Goal: Task Accomplishment & Management: Manage account settings

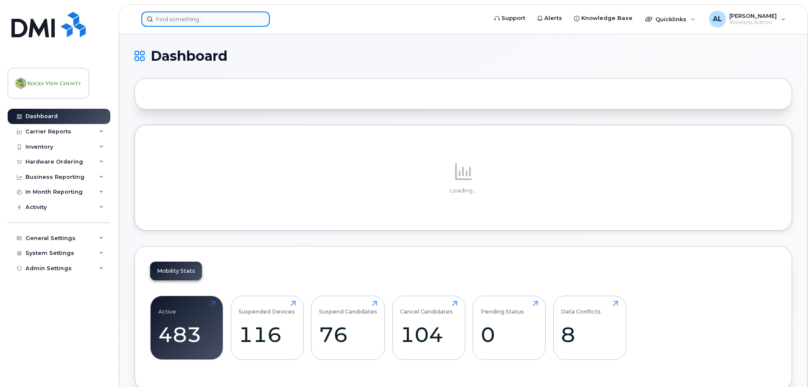
click at [183, 20] on input at bounding box center [205, 18] width 129 height 15
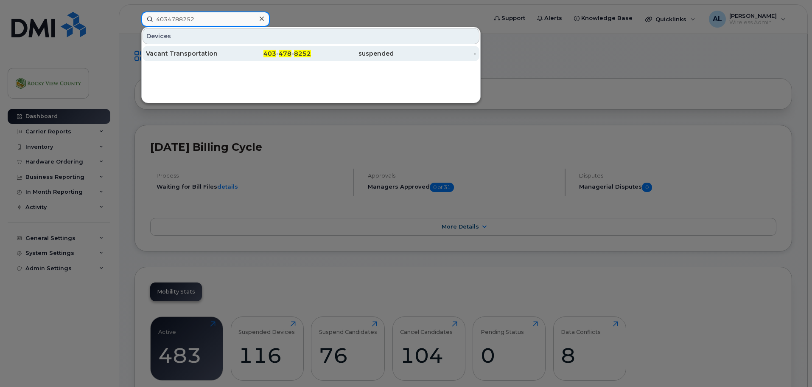
type input "4034788252"
click at [230, 57] on div "403 - 478 - 8252" at bounding box center [270, 53] width 83 height 8
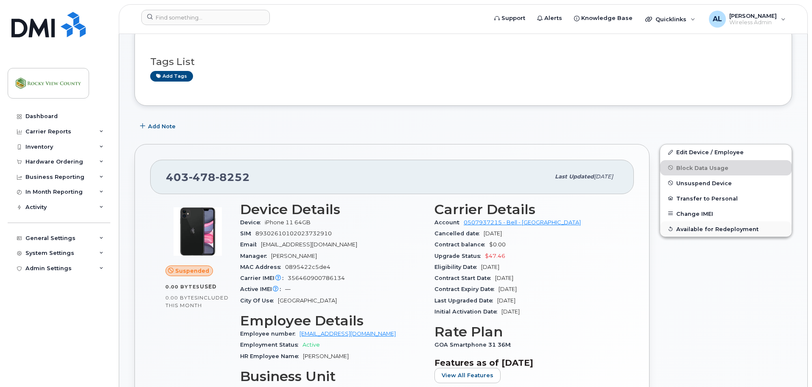
scroll to position [127, 0]
click at [694, 229] on span "Available for Redeployment" at bounding box center [718, 229] width 82 height 6
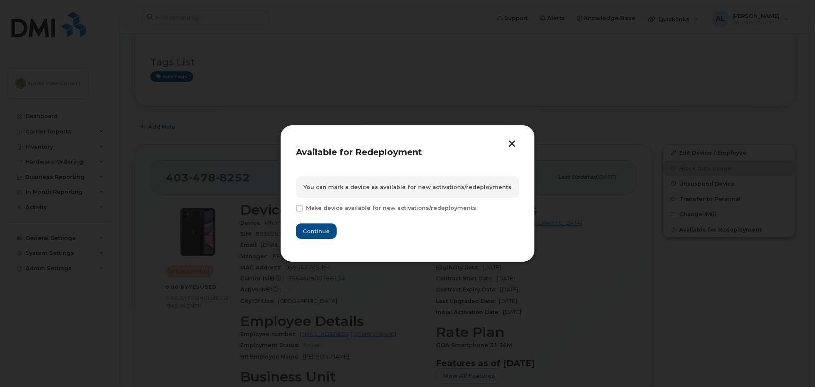
click at [512, 142] on button "button" at bounding box center [512, 144] width 13 height 9
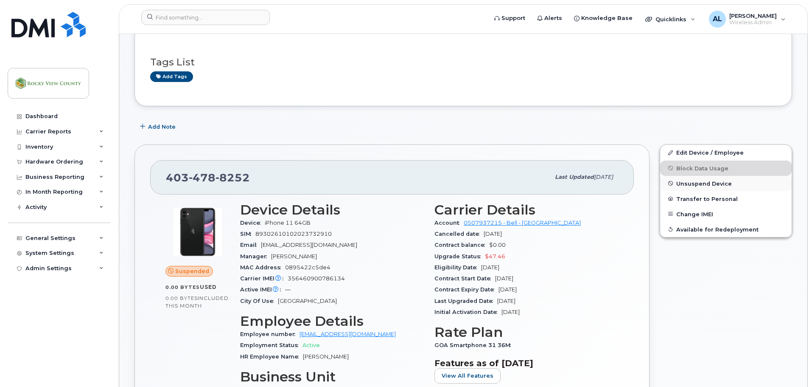
click at [706, 183] on span "Unsuspend Device" at bounding box center [705, 183] width 56 height 6
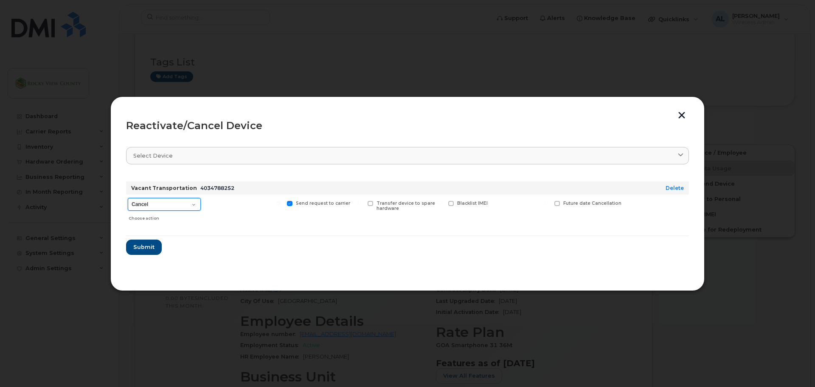
click at [189, 201] on select "Cancel Suspend - Extend Suspension Reactivate" at bounding box center [164, 204] width 73 height 13
select select "[object Object]"
click at [128, 198] on select "Cancel Suspend - Extend Suspension Reactivate" at bounding box center [164, 204] width 73 height 13
click at [146, 250] on span "Submit" at bounding box center [143, 247] width 21 height 8
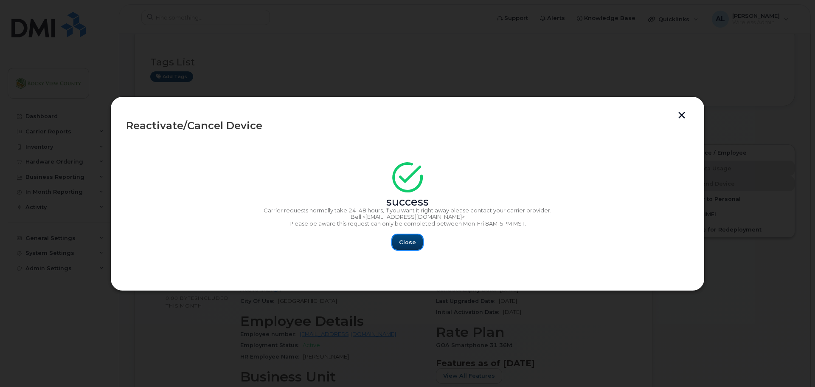
click at [406, 243] on span "Close" at bounding box center [407, 242] width 17 height 8
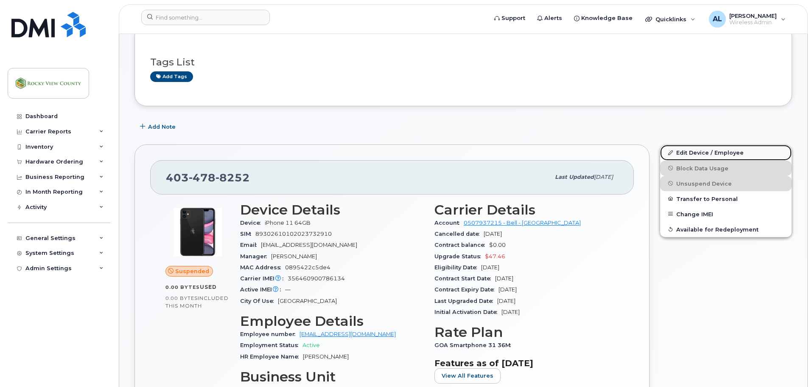
click at [699, 154] on link "Edit Device / Employee" at bounding box center [726, 152] width 132 height 15
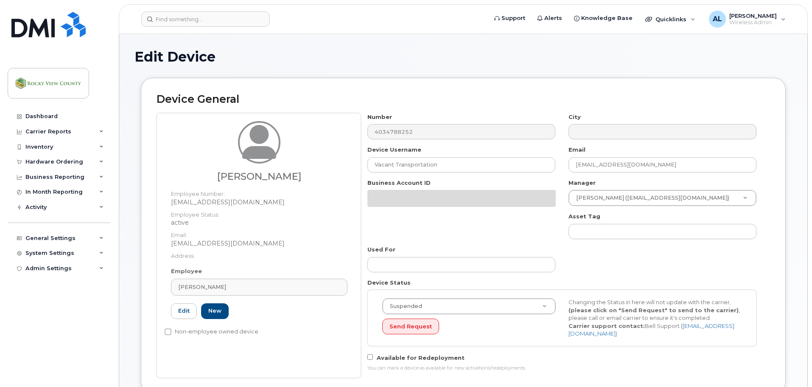
select select "29629296"
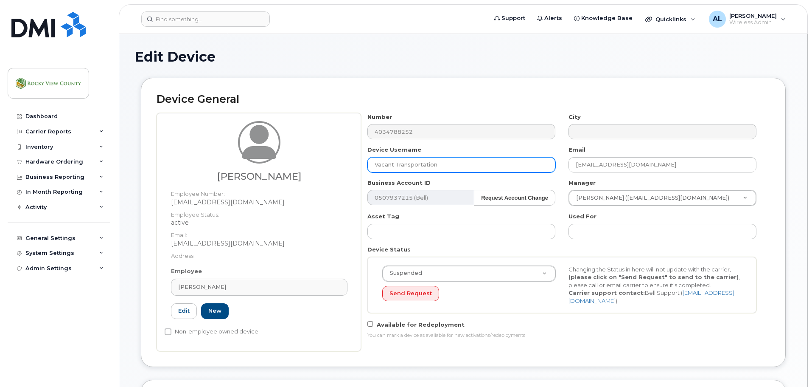
drag, startPoint x: 446, startPoint y: 165, endPoint x: 194, endPoint y: 156, distance: 251.4
click at [199, 163] on div "Ashley Leathwood Employee Number: ALeathwood@rockyview.ca Employee Status: acti…" at bounding box center [464, 232] width 614 height 238
click at [212, 302] on div "Employee Ashley Leathwood Type first three symbols or more ALeathwood@rockyview…" at bounding box center [259, 296] width 189 height 59
click at [215, 309] on link "New" at bounding box center [215, 311] width 28 height 16
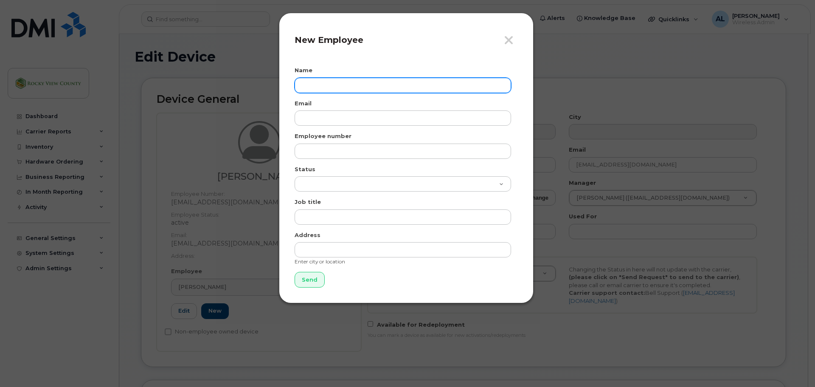
click at [362, 81] on input "text" at bounding box center [403, 85] width 216 height 15
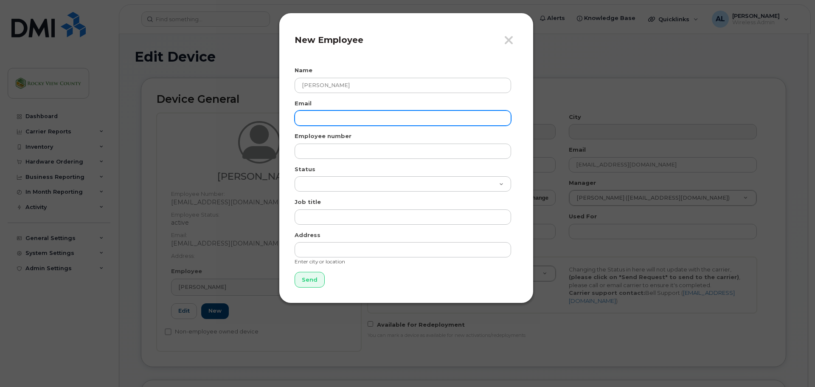
click at [348, 114] on input "email" at bounding box center [403, 117] width 216 height 15
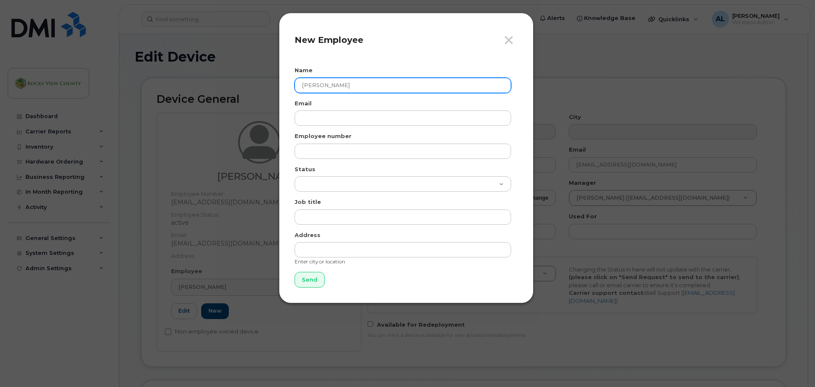
click at [357, 82] on input "John" at bounding box center [403, 85] width 216 height 15
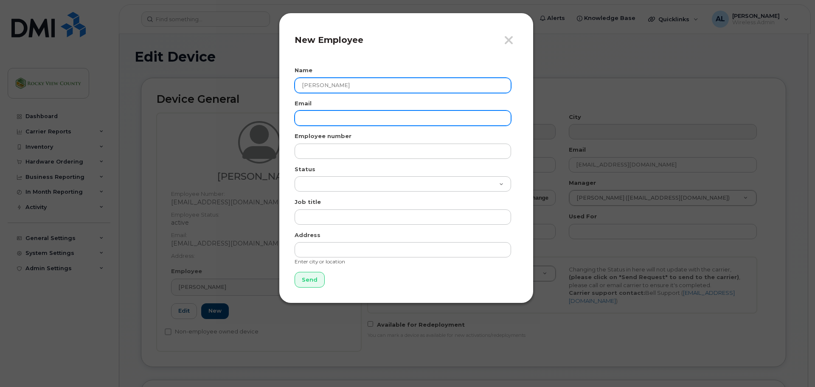
type input "[PERSON_NAME]"
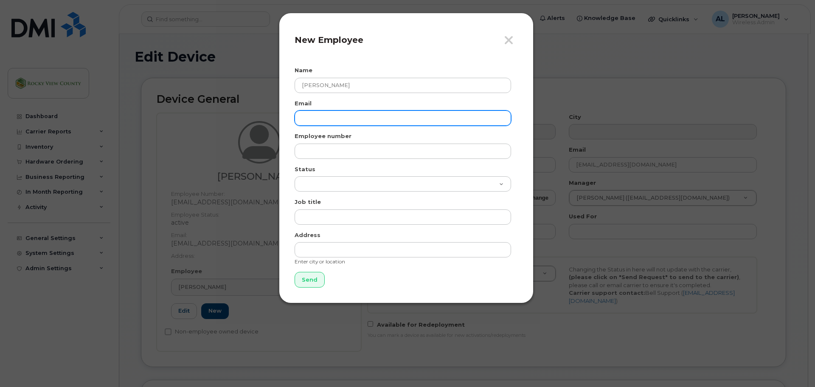
click at [364, 112] on input "email" at bounding box center [403, 117] width 216 height 15
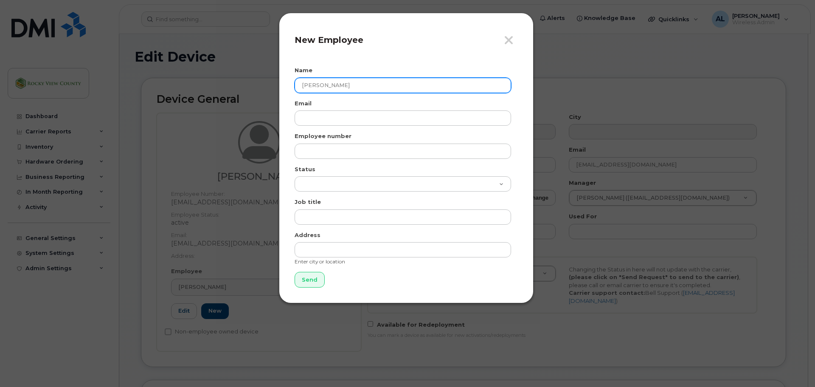
drag, startPoint x: 350, startPoint y: 86, endPoint x: 317, endPoint y: 87, distance: 32.7
click at [317, 87] on input "[PERSON_NAME]" at bounding box center [403, 85] width 216 height 15
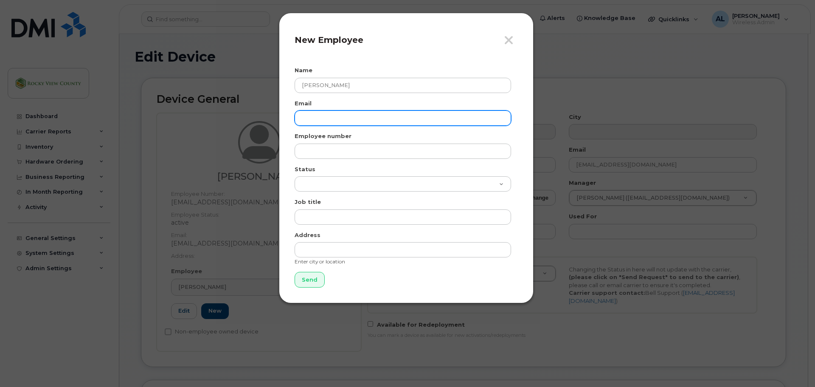
click at [331, 119] on input "email" at bounding box center [403, 117] width 216 height 15
paste input "Oyeniyi"
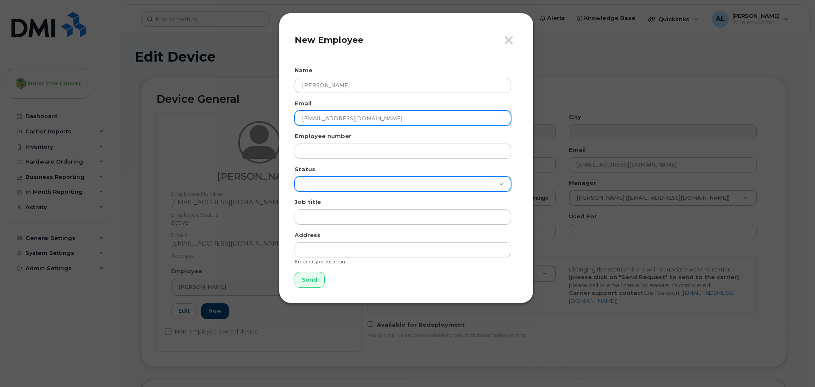
type input "[EMAIL_ADDRESS][DOMAIN_NAME]"
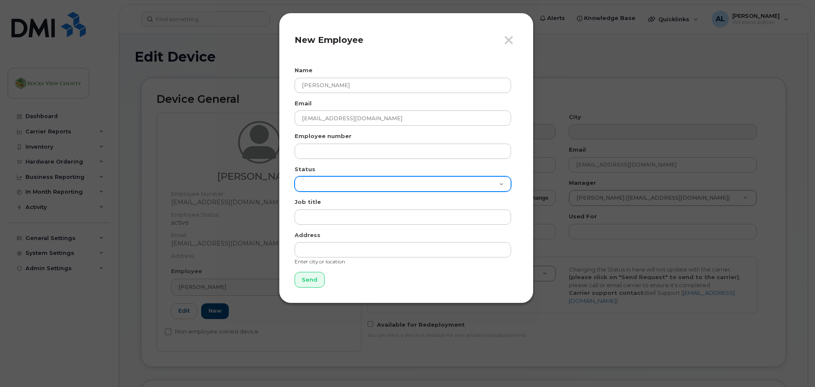
click at [328, 188] on select "Active On-Leave Long Term Short Term Maternity Leave Temp Layoff Inactive" at bounding box center [403, 183] width 216 height 15
select select "active"
click at [295, 176] on select "Active On-Leave Long Term Short Term Maternity Leave Temp Layoff Inactive" at bounding box center [403, 183] width 216 height 15
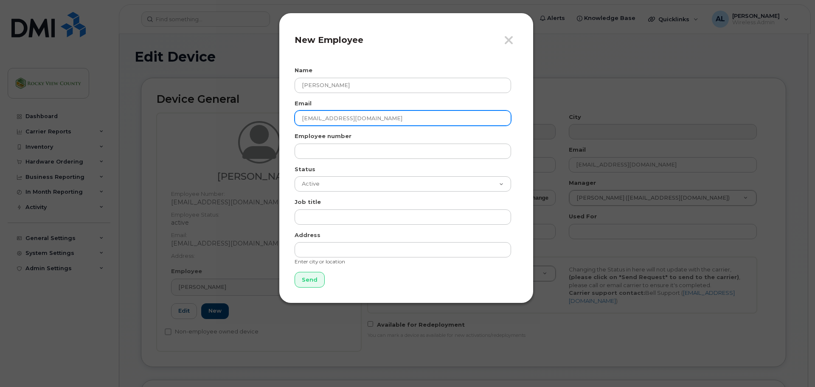
drag, startPoint x: 375, startPoint y: 122, endPoint x: 239, endPoint y: 119, distance: 136.7
click at [239, 119] on div "Close New Employee Name John Oyeniyi Email joyeniyi@rockyview.ca Employee numbe…" at bounding box center [407, 193] width 815 height 387
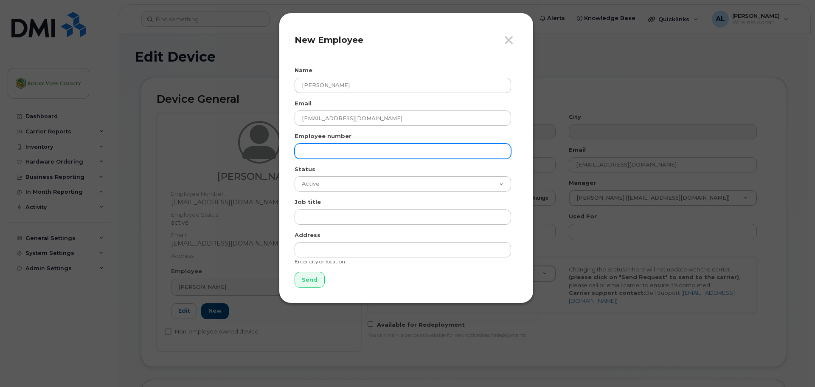
click at [321, 157] on input "text" at bounding box center [403, 150] width 216 height 15
paste input "[EMAIL_ADDRESS][DOMAIN_NAME]"
type input "[EMAIL_ADDRESS][DOMAIN_NAME]"
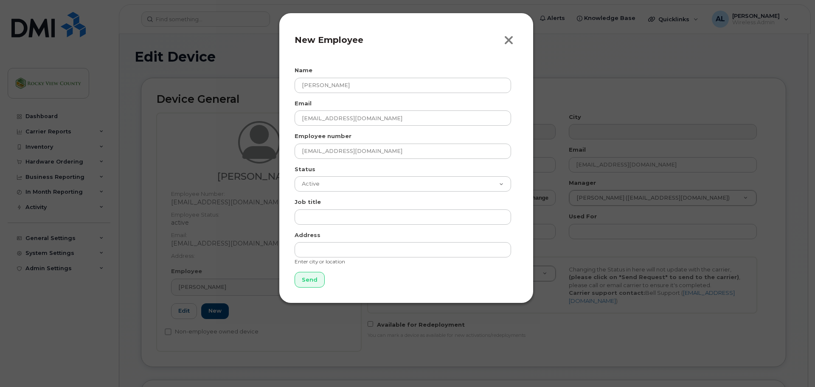
click at [510, 43] on icon "button" at bounding box center [509, 40] width 10 height 13
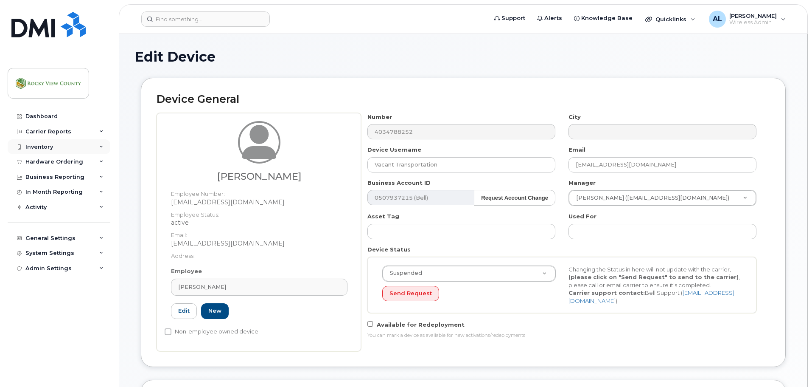
click at [51, 149] on div "Inventory" at bounding box center [39, 146] width 28 height 7
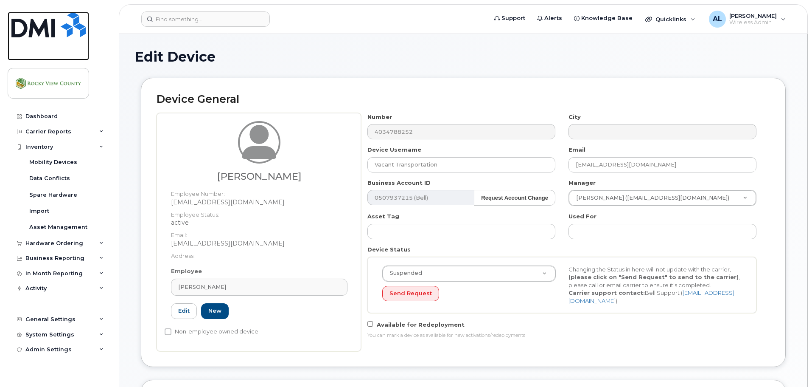
drag, startPoint x: 46, startPoint y: 37, endPoint x: 73, endPoint y: 48, distance: 28.9
click at [46, 37] on img at bounding box center [48, 24] width 74 height 25
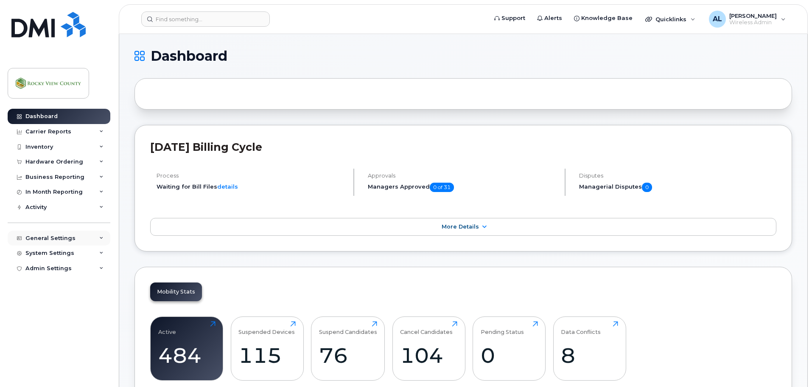
click at [72, 243] on div "General Settings" at bounding box center [59, 237] width 103 height 15
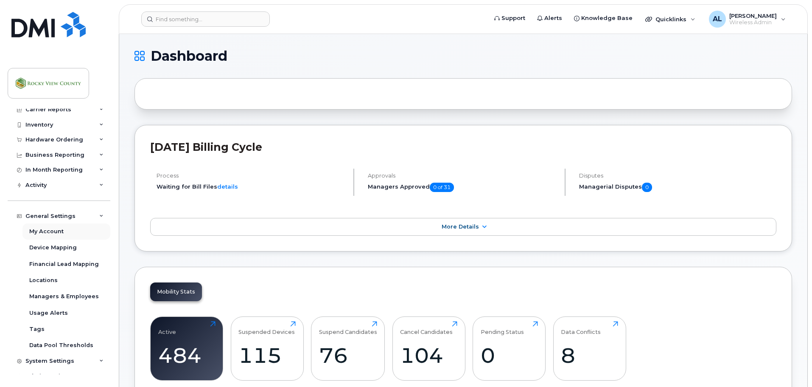
scroll to position [31, 0]
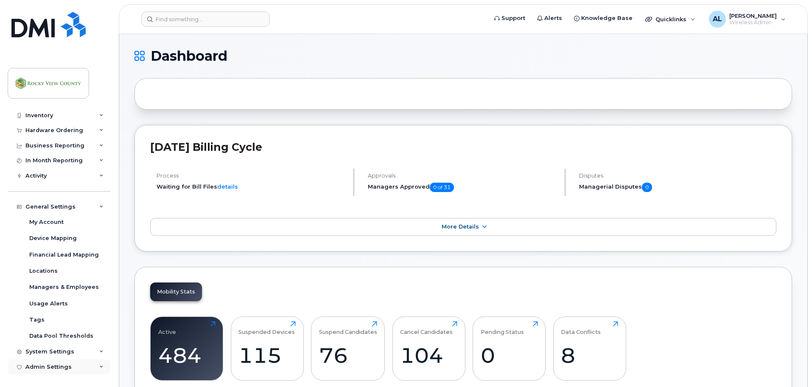
click at [67, 360] on div "Admin Settings" at bounding box center [59, 366] width 103 height 15
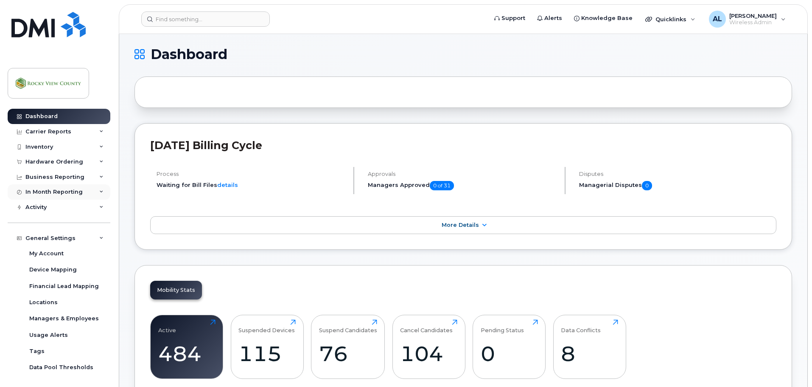
scroll to position [0, 0]
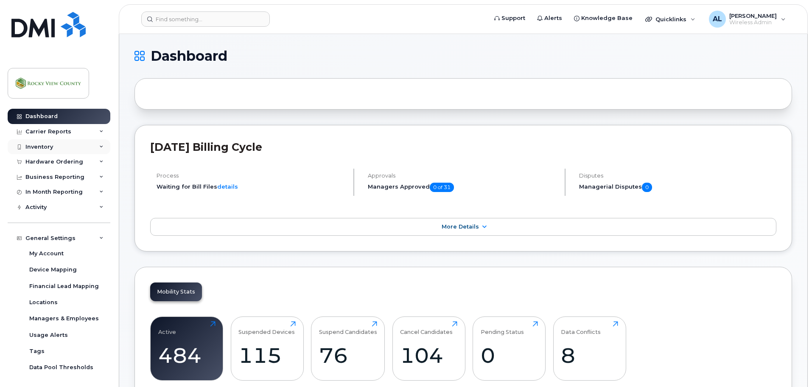
click at [59, 150] on div "Inventory" at bounding box center [59, 146] width 103 height 15
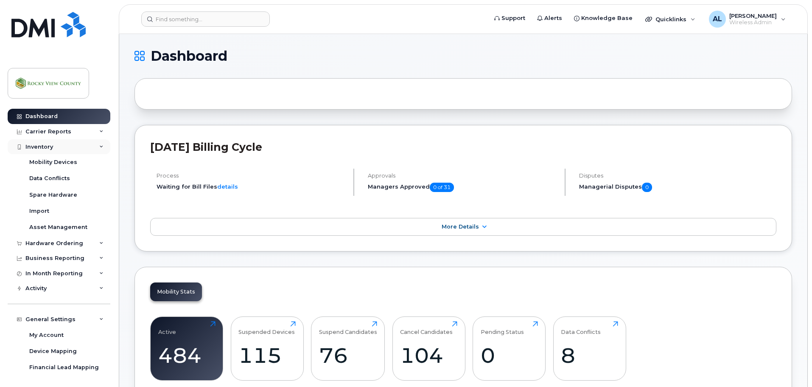
click at [59, 150] on div "Inventory" at bounding box center [59, 146] width 103 height 15
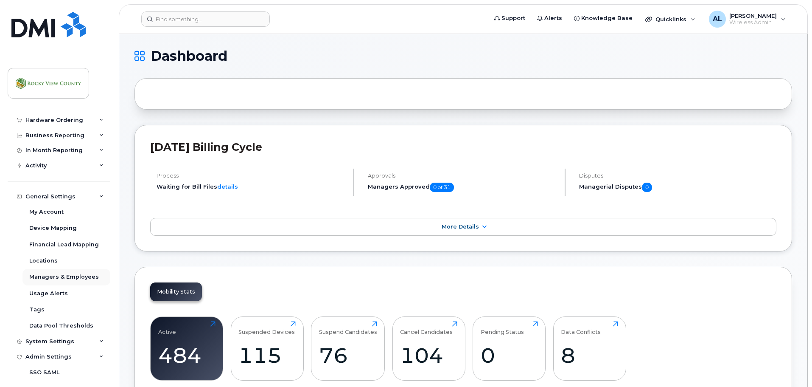
scroll to position [42, 0]
click at [69, 272] on link "Managers & Employees" at bounding box center [66, 276] width 88 height 16
click at [76, 273] on div "Managers & Employees" at bounding box center [64, 276] width 70 height 8
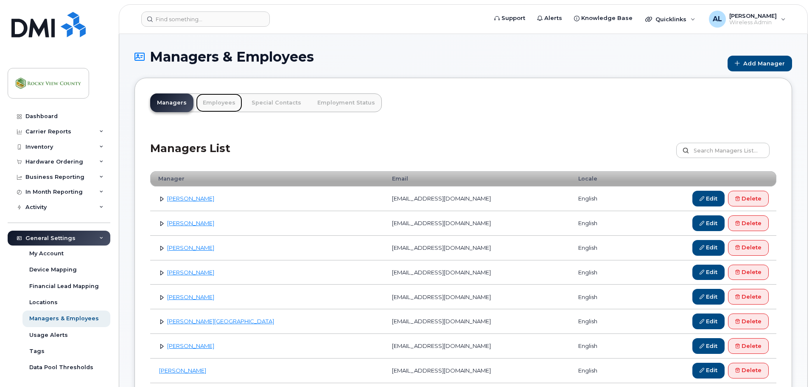
click at [204, 104] on link "Employees" at bounding box center [219, 102] width 46 height 19
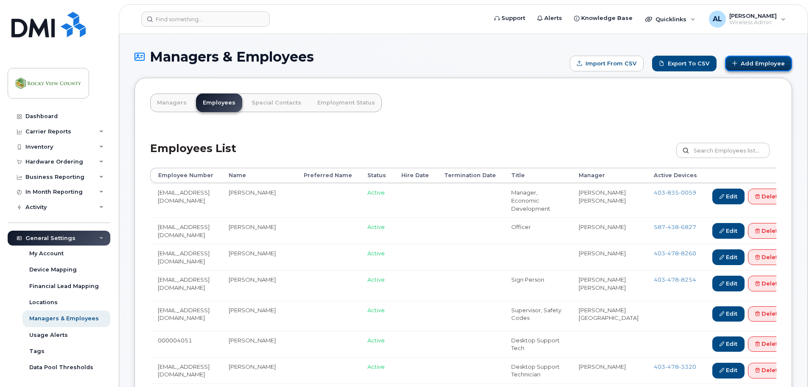
click at [769, 67] on link "Add Employee" at bounding box center [758, 64] width 67 height 16
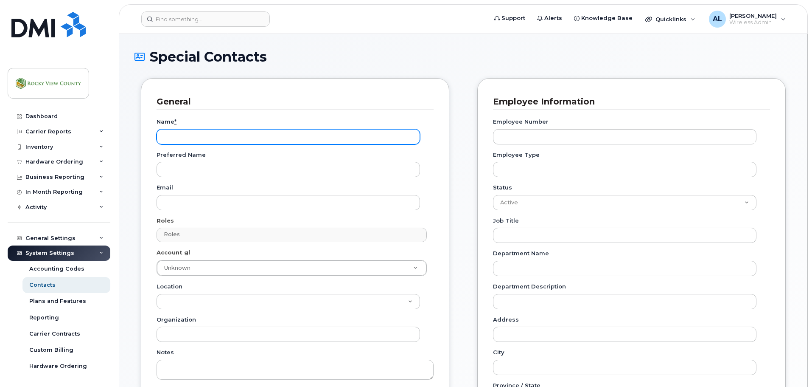
click at [197, 142] on input "Name *" at bounding box center [289, 136] width 264 height 15
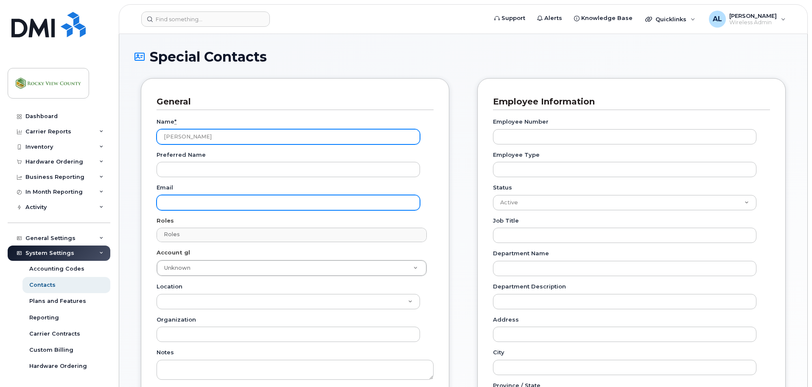
type input "John Oyeniyi"
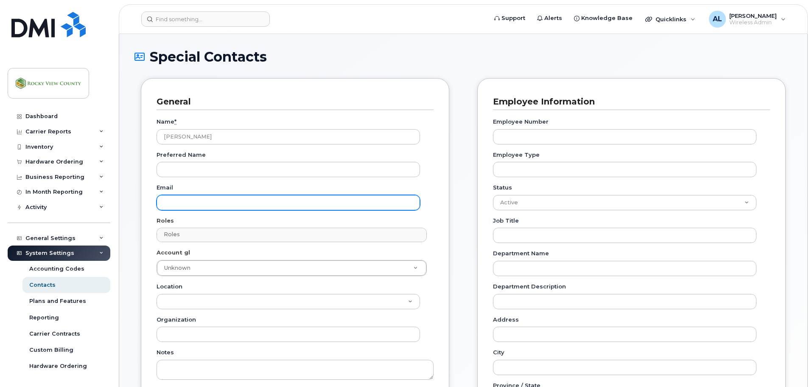
click at [188, 205] on input "Email" at bounding box center [289, 202] width 264 height 15
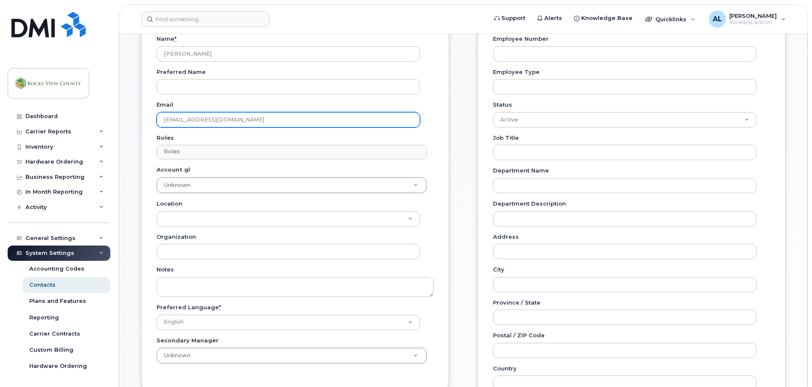
scroll to position [84, 0]
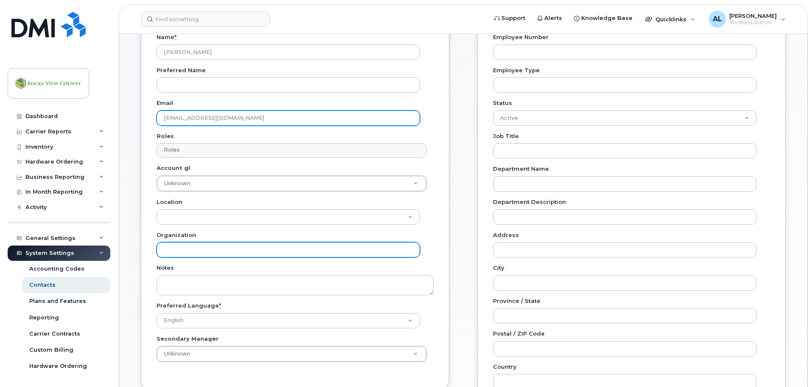
type input "joyeniyi@rockyview.ca"
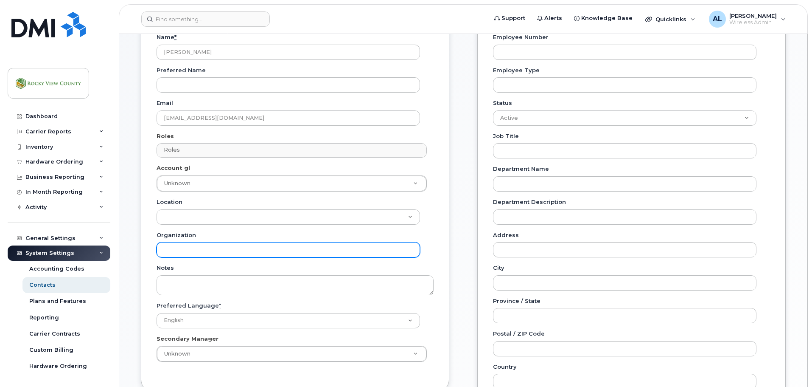
click at [198, 256] on input "Organization" at bounding box center [289, 249] width 264 height 15
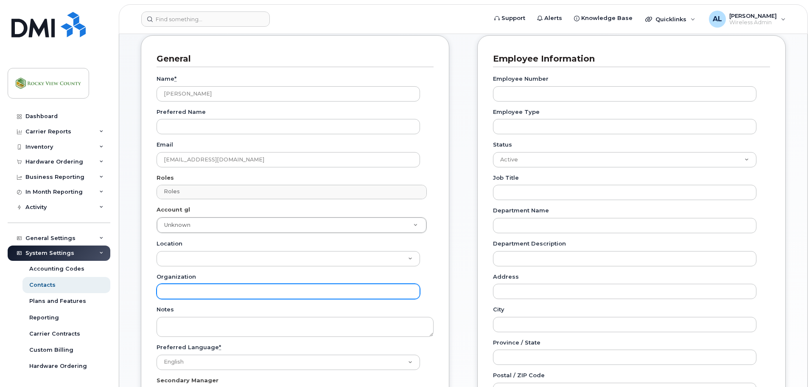
scroll to position [42, 0]
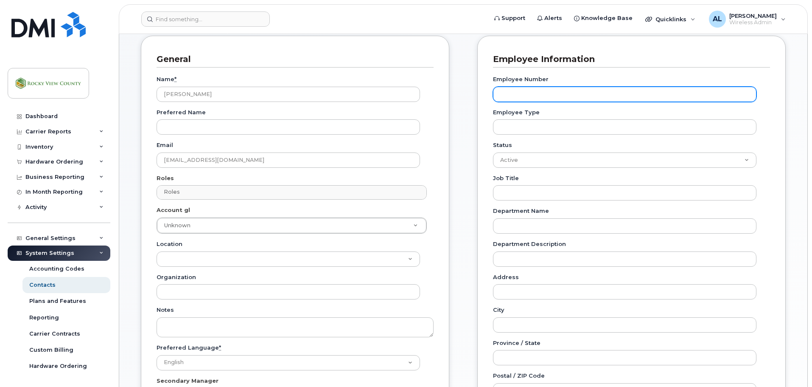
click at [520, 93] on input "Employee Number" at bounding box center [625, 94] width 264 height 15
paste input "joyeniyi@rockyview.ca"
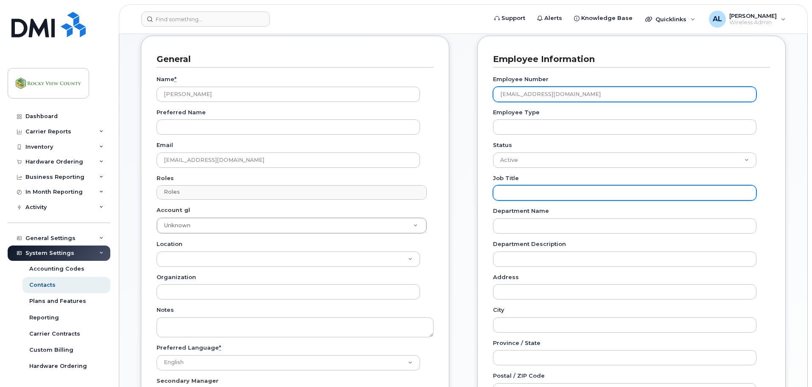
type input "joyeniyi@rockyview.ca"
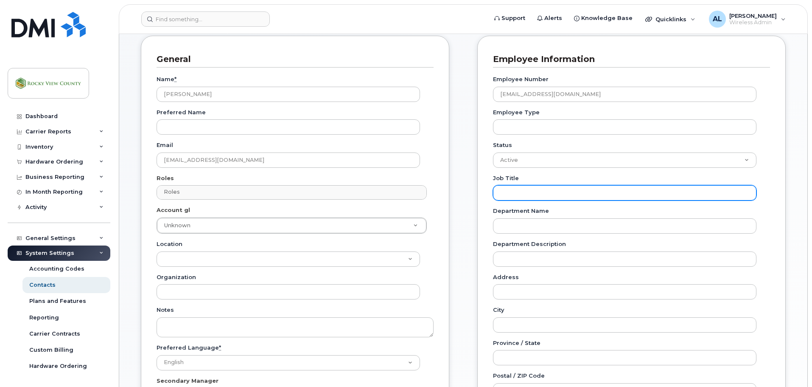
click at [525, 196] on input "Job Title" at bounding box center [625, 192] width 264 height 15
click at [533, 190] on input "Job Title" at bounding box center [625, 192] width 264 height 15
paste input "Roads Maintenance Technologist - Drainage"
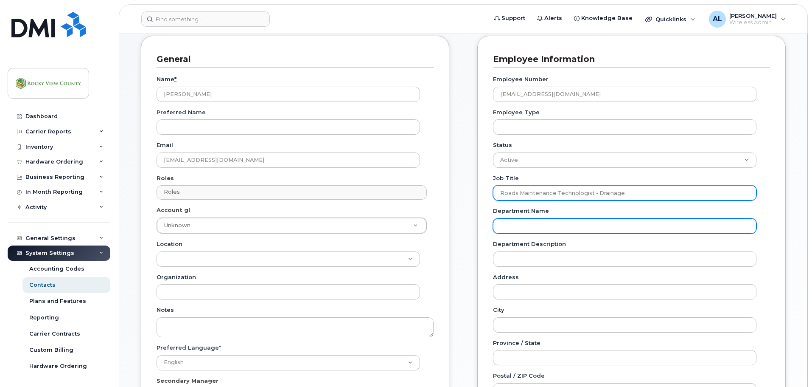
type input "Roads Maintenance Technologist - Drainage"
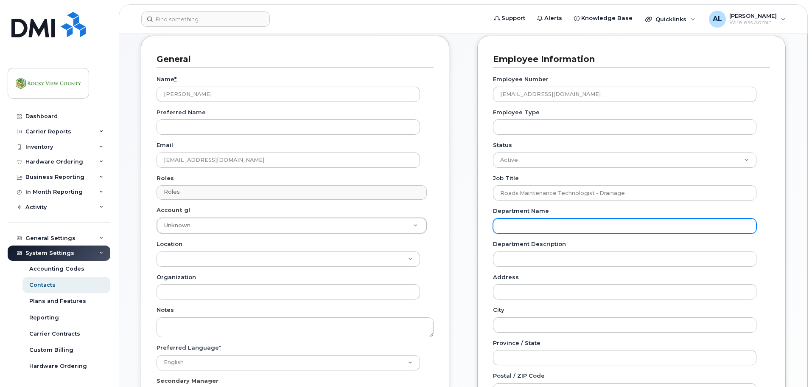
click at [525, 229] on input "Department Name" at bounding box center [625, 225] width 264 height 15
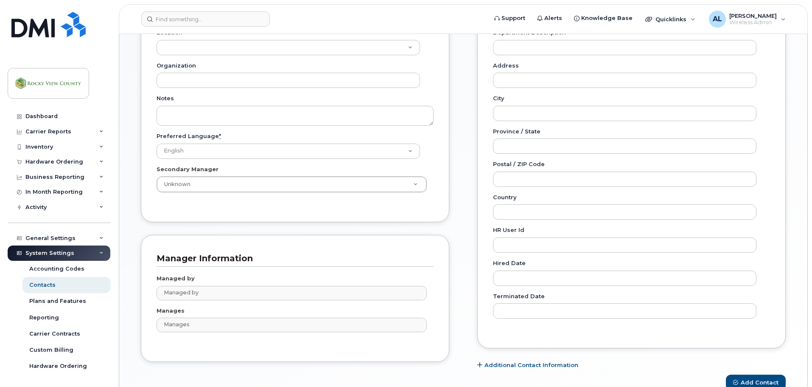
scroll to position [254, 0]
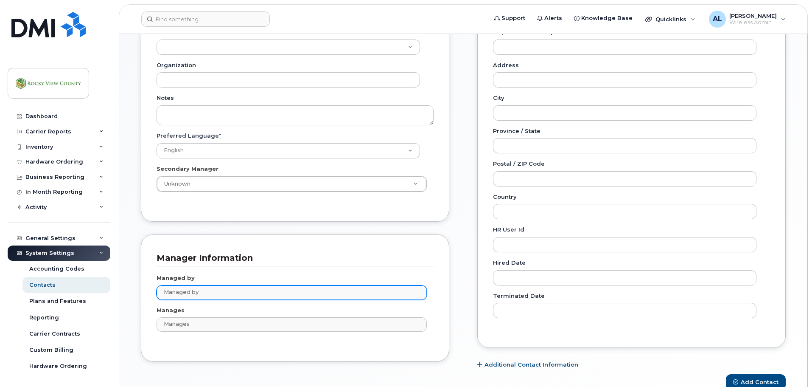
type input "Transportation Services"
click at [225, 296] on input "text" at bounding box center [293, 292] width 263 height 12
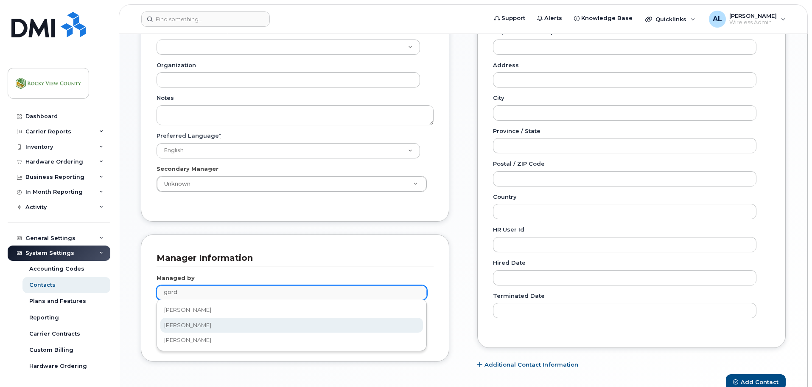
type input "gord"
type input "2340324"
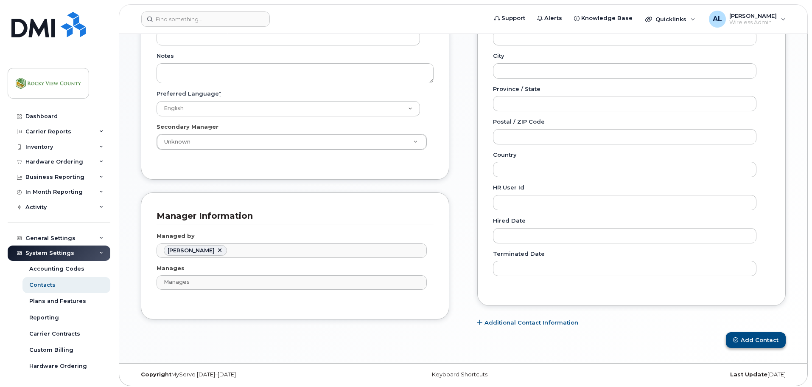
scroll to position [297, 0]
click at [747, 339] on button "Add Contact" at bounding box center [756, 339] width 60 height 16
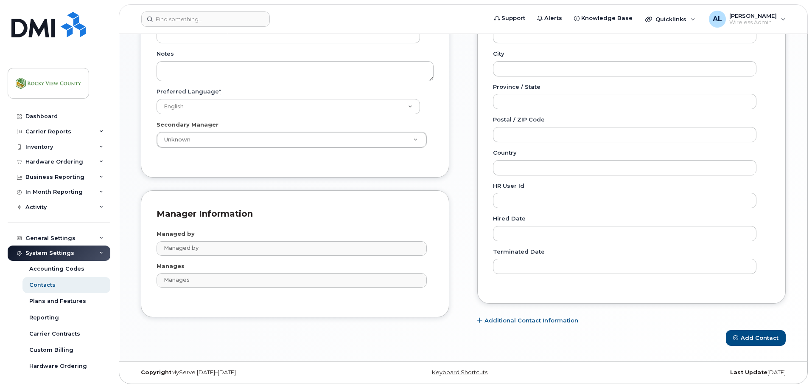
scroll to position [353, 0]
click at [229, 259] on div "Managed by Managed by No matches found Manages Manages No matches found" at bounding box center [295, 260] width 277 height 79
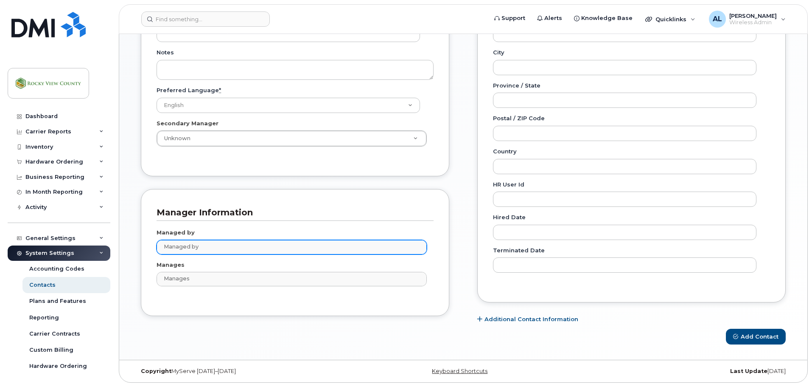
click at [231, 253] on li "Managed by" at bounding box center [293, 246] width 263 height 13
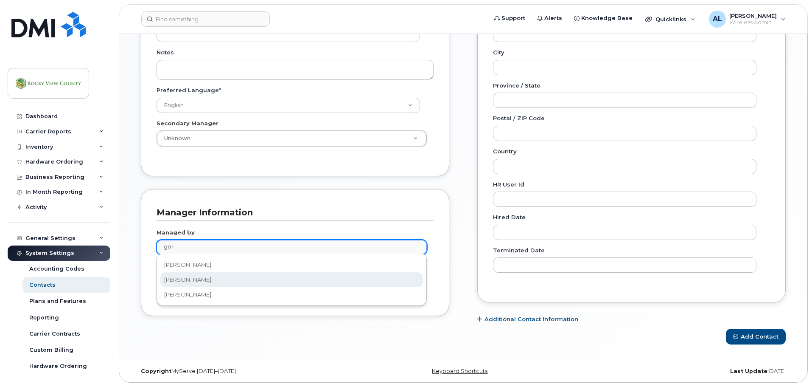
type input "gor"
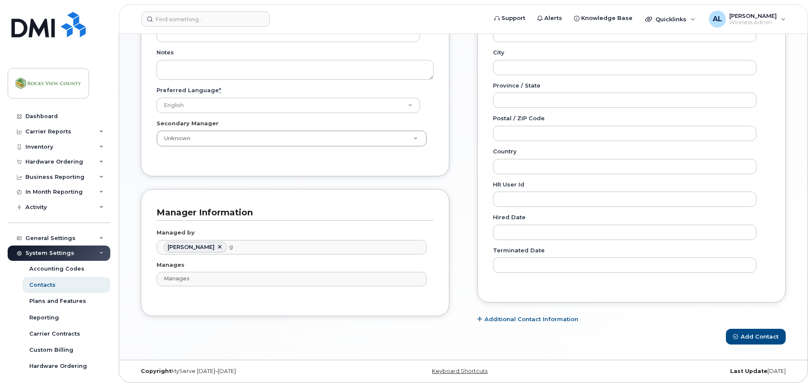
type input "2340324"
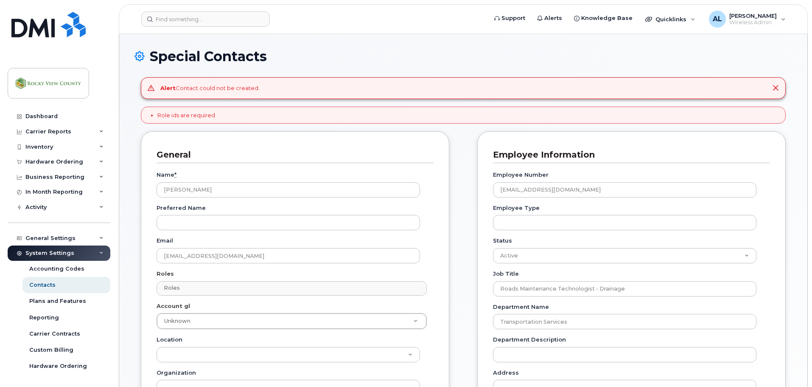
scroll to position [0, 0]
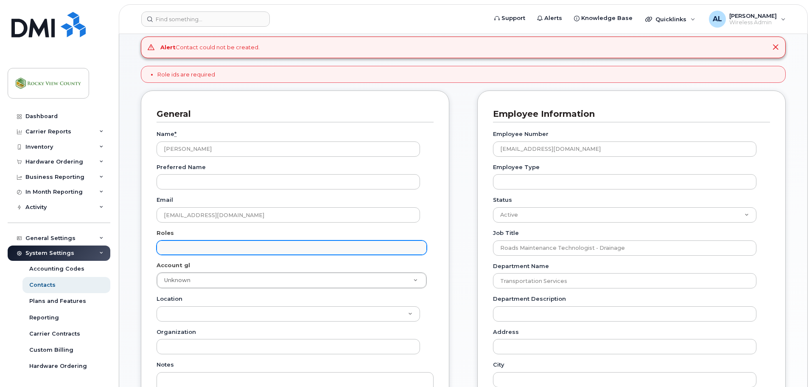
click at [202, 243] on input "text" at bounding box center [293, 247] width 263 height 12
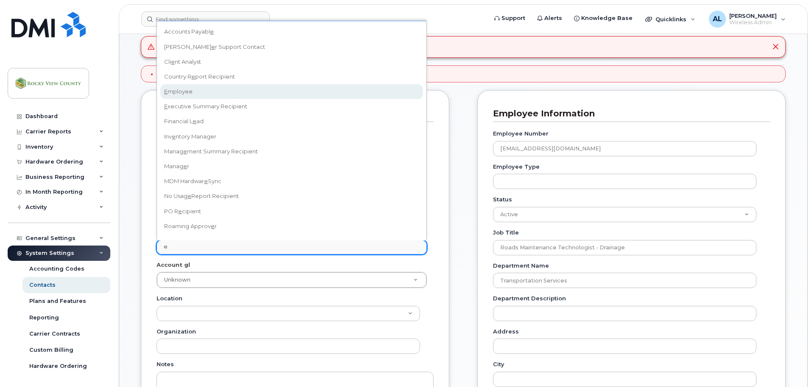
type input "e"
select select "16"
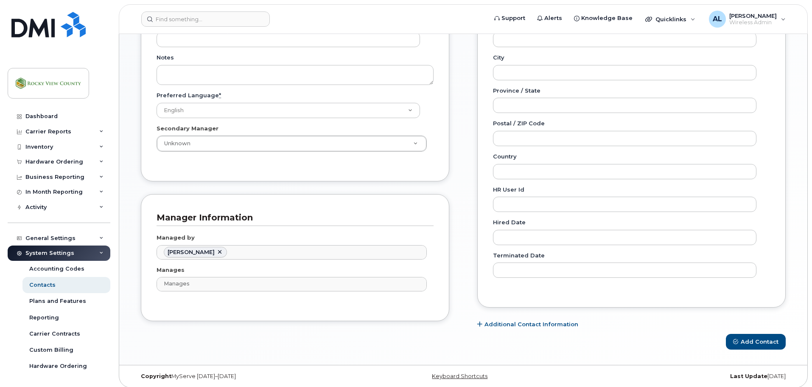
scroll to position [353, 0]
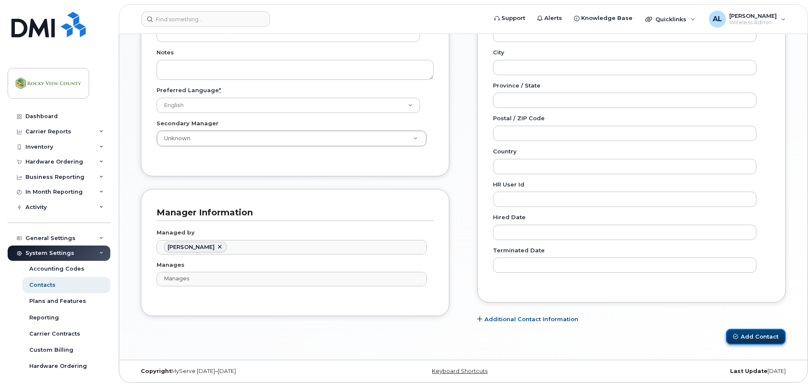
click at [743, 334] on button "Add Contact" at bounding box center [756, 337] width 60 height 16
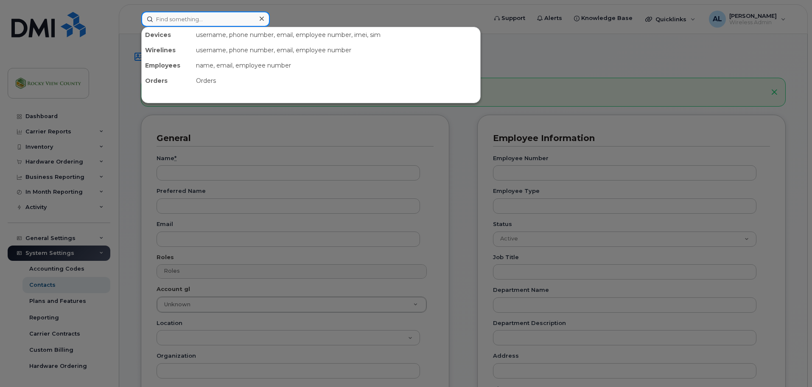
click at [159, 17] on input at bounding box center [205, 18] width 129 height 15
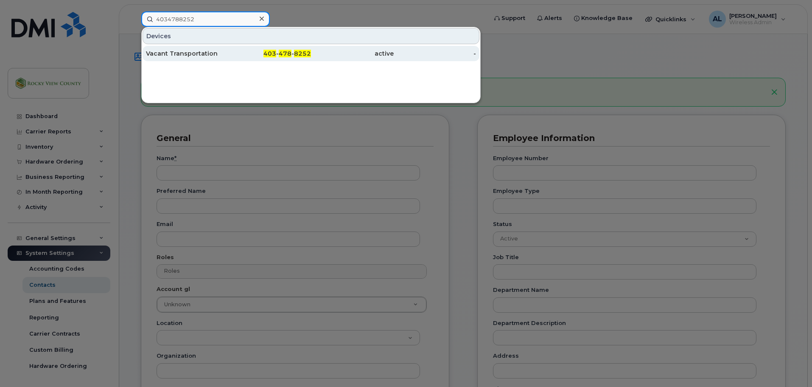
type input "4034788252"
click at [247, 53] on div "403 - 478 - 8252" at bounding box center [270, 53] width 83 height 8
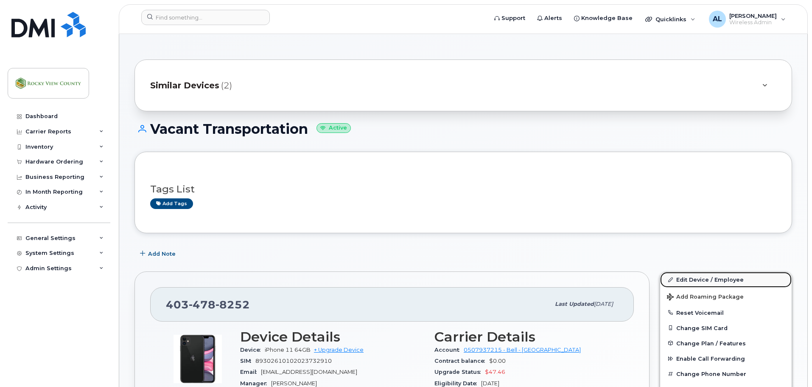
click at [698, 278] on link "Edit Device / Employee" at bounding box center [726, 279] width 132 height 15
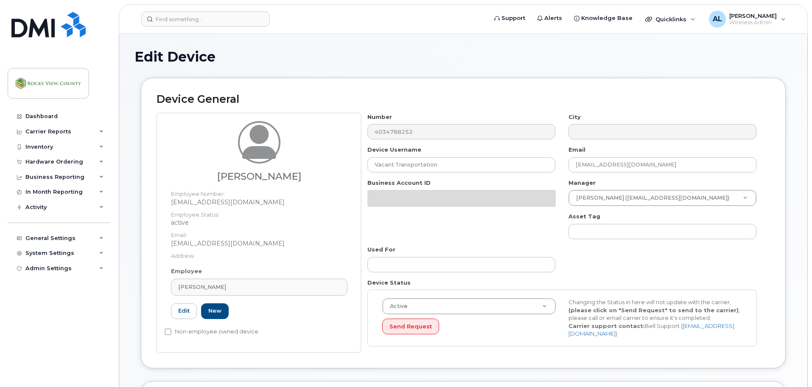
select select "29629296"
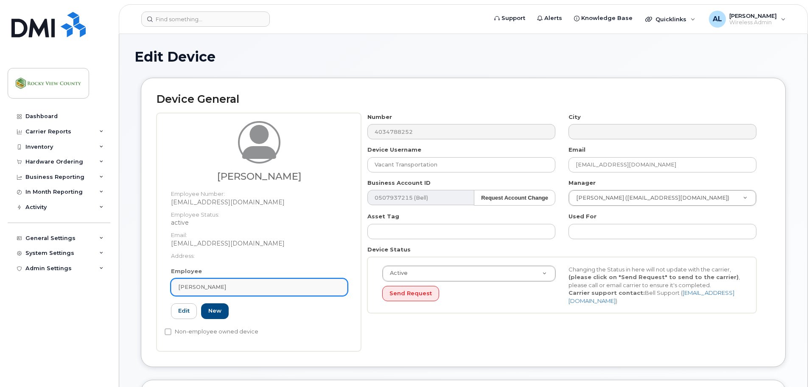
click at [266, 283] on div "[PERSON_NAME]" at bounding box center [259, 287] width 162 height 8
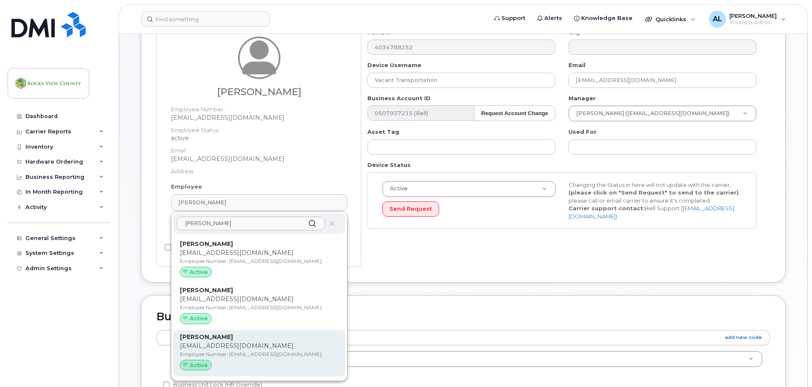
scroll to position [85, 0]
type input "[PERSON_NAME]"
click at [229, 350] on p "Employee Number: [EMAIL_ADDRESS][DOMAIN_NAME]" at bounding box center [259, 354] width 159 height 8
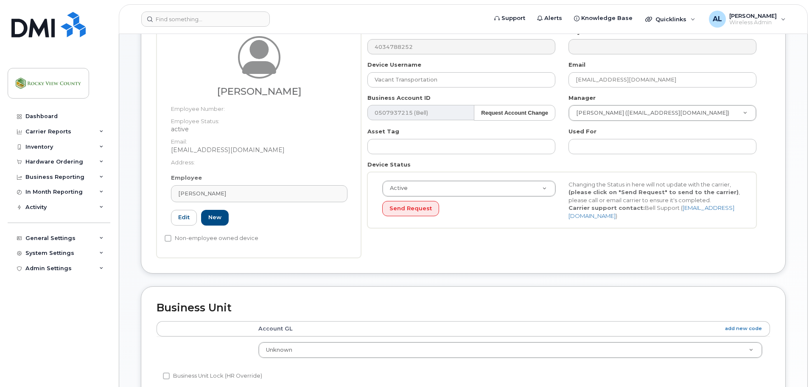
type input "[EMAIL_ADDRESS][DOMAIN_NAME]"
type input "[PERSON_NAME]"
type input "[EMAIL_ADDRESS][DOMAIN_NAME]"
select select "29629295"
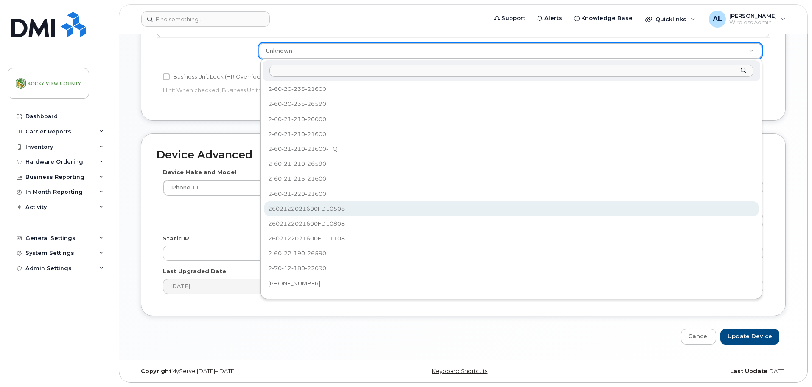
scroll to position [848, 0]
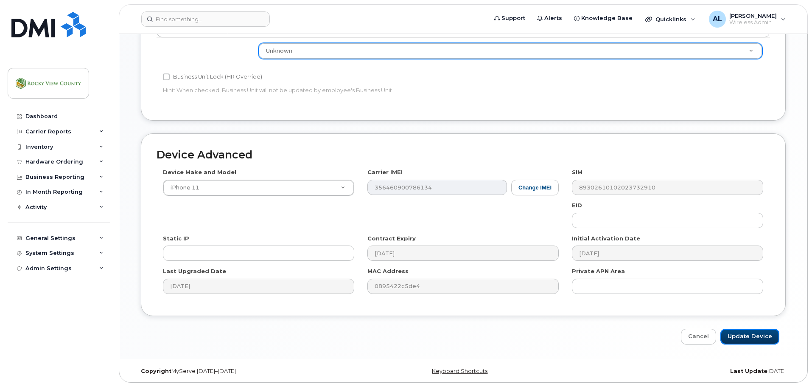
click at [759, 340] on input "Update Device" at bounding box center [750, 337] width 59 height 16
type input "Saving..."
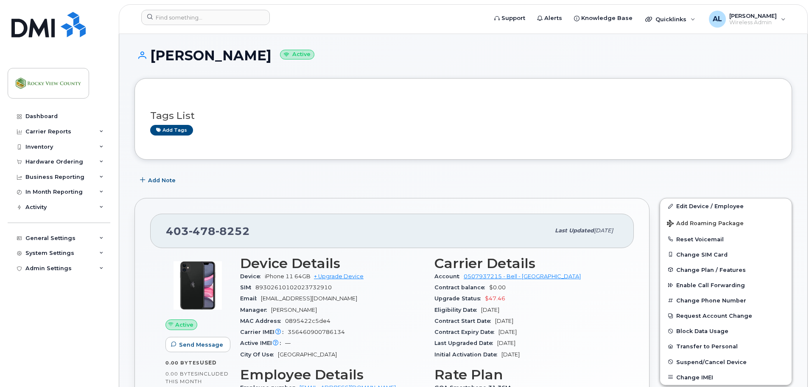
scroll to position [0, 0]
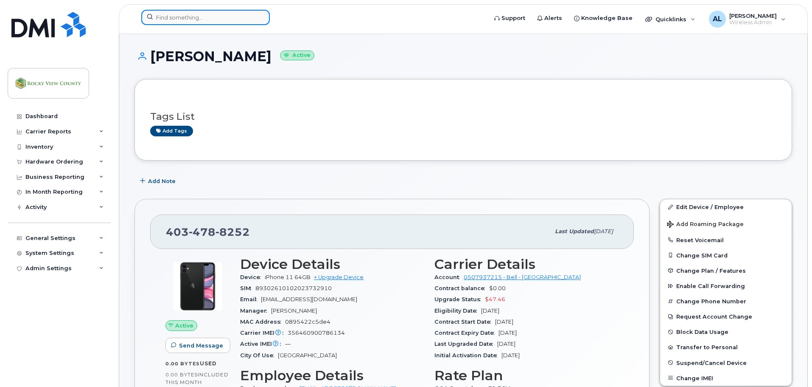
click at [182, 18] on input at bounding box center [205, 17] width 129 height 15
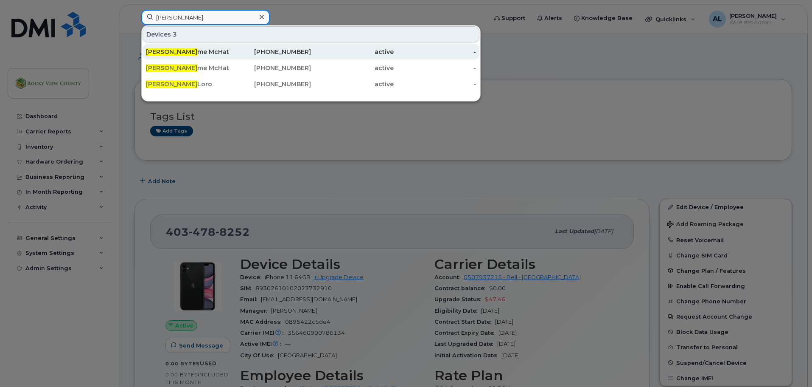
type input "jay"
click at [176, 52] on div "Jay me McHattie" at bounding box center [187, 52] width 83 height 8
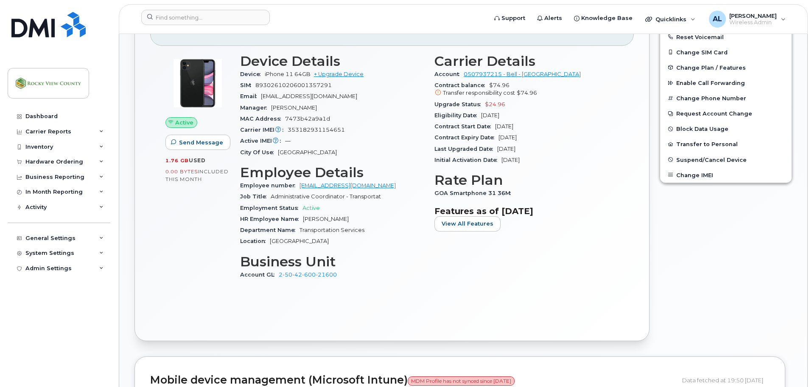
scroll to position [276, 0]
drag, startPoint x: 338, startPoint y: 272, endPoint x: 280, endPoint y: 275, distance: 58.2
click at [280, 275] on div "Account GL 2-50-42-600-21600" at bounding box center [332, 273] width 184 height 11
copy link "2-50-42-600-21600"
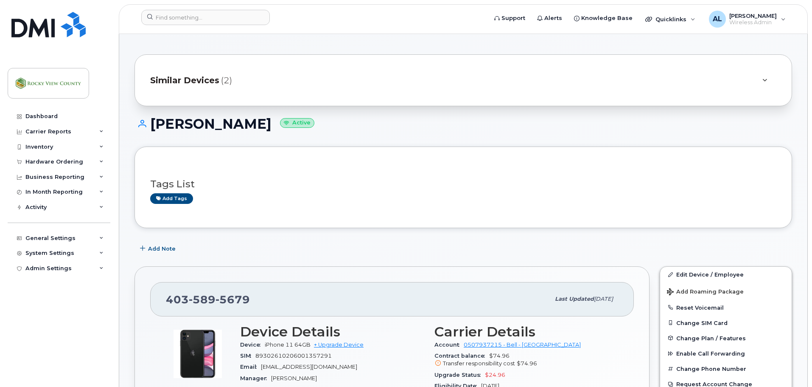
scroll to position [0, 0]
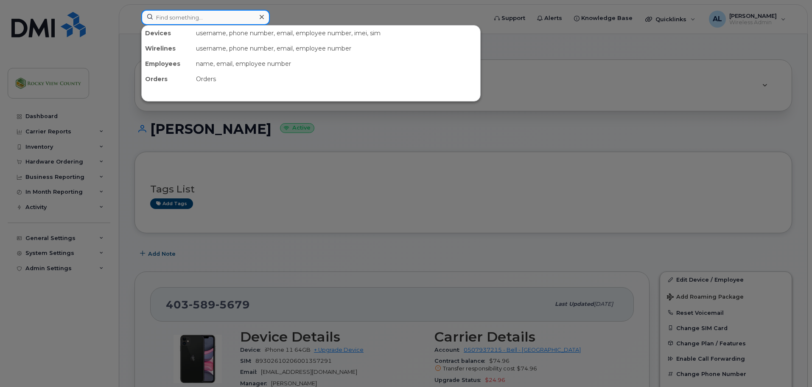
click at [200, 20] on input at bounding box center [205, 17] width 129 height 15
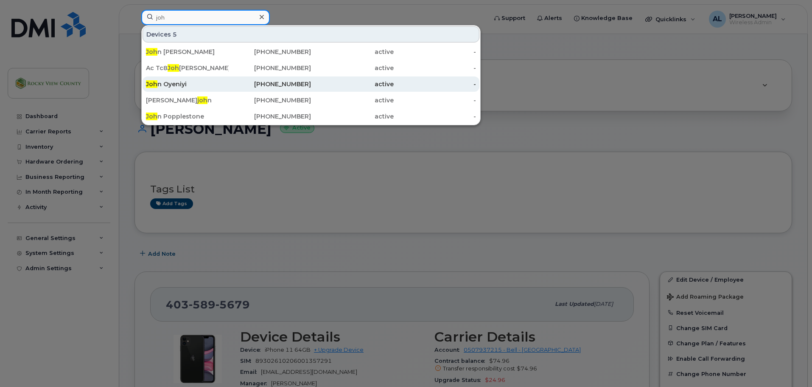
type input "joh"
click at [187, 84] on div "[PERSON_NAME]" at bounding box center [187, 84] width 83 height 8
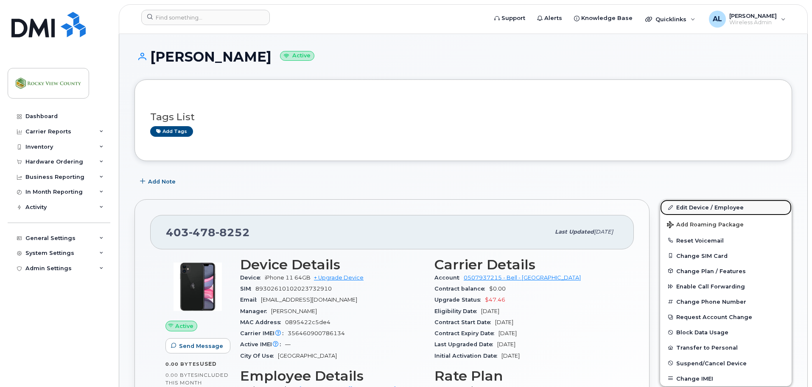
click at [689, 208] on link "Edit Device / Employee" at bounding box center [726, 206] width 132 height 15
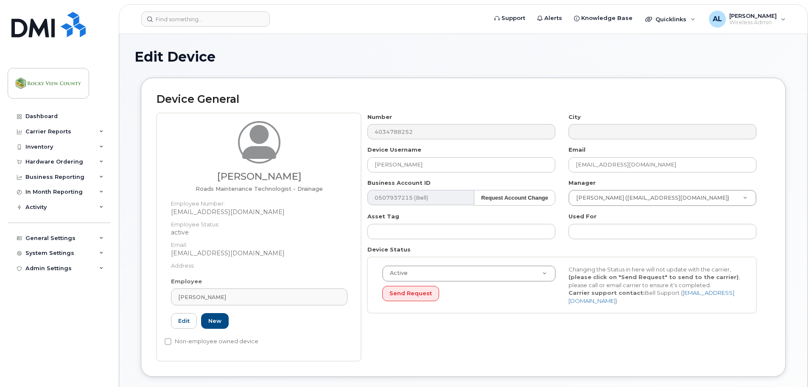
select select "29629295"
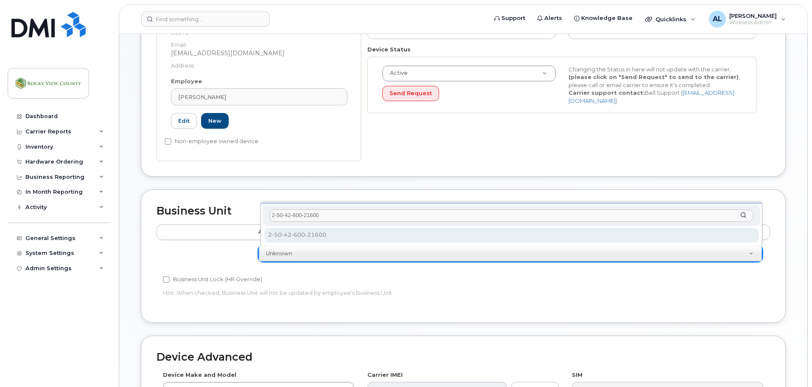
type input "2-50-42-600-21600"
select select "29629296"
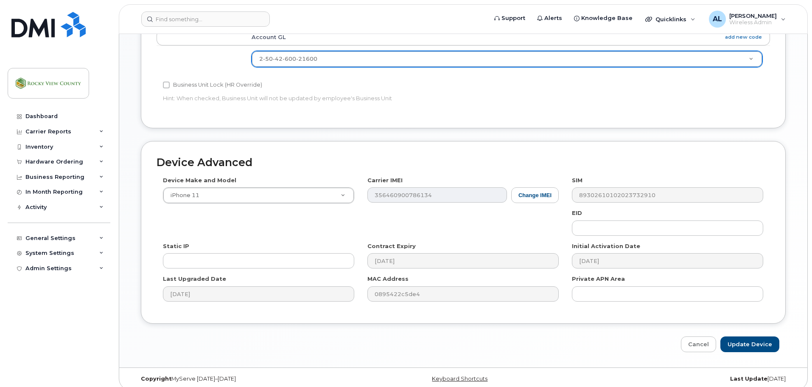
scroll to position [402, 0]
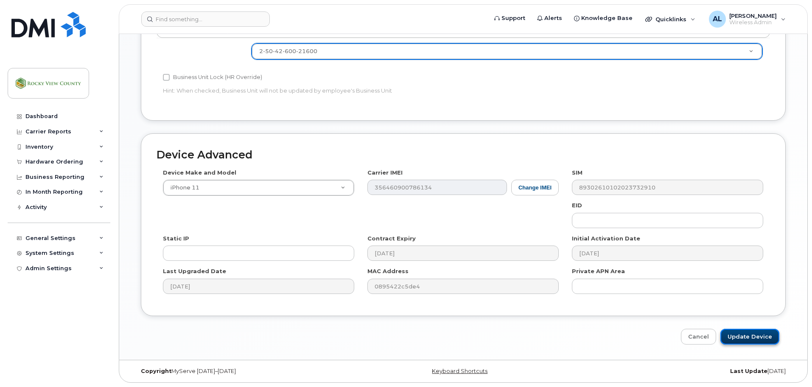
click at [733, 340] on input "Update Device" at bounding box center [750, 337] width 59 height 16
type input "Saving..."
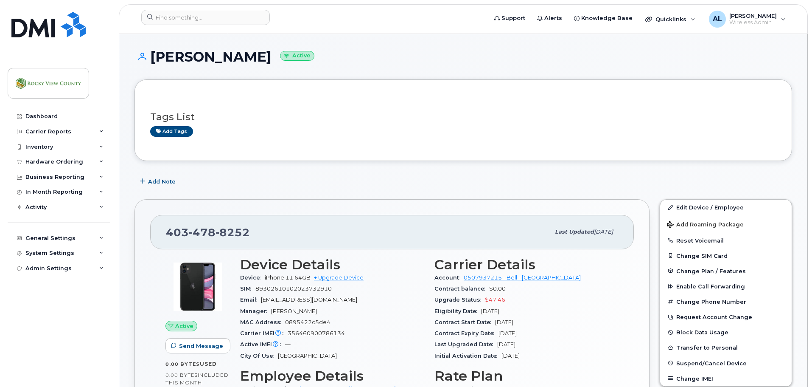
click at [56, 314] on div "Dashboard Carrier Reports Monthly Billing Data Daily Data Pooling Data Behavior…" at bounding box center [60, 241] width 105 height 265
